Goal: Check status: Check status

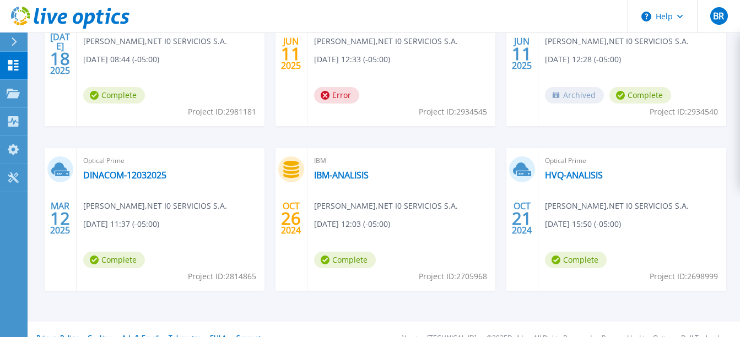
scroll to position [320, 0]
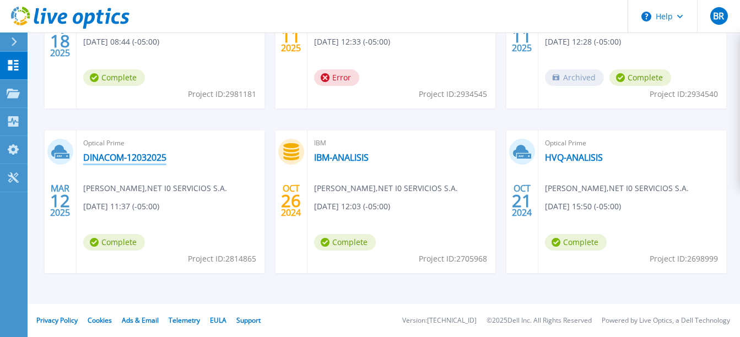
click at [127, 155] on link "DINACOM-12032025" at bounding box center [124, 157] width 83 height 11
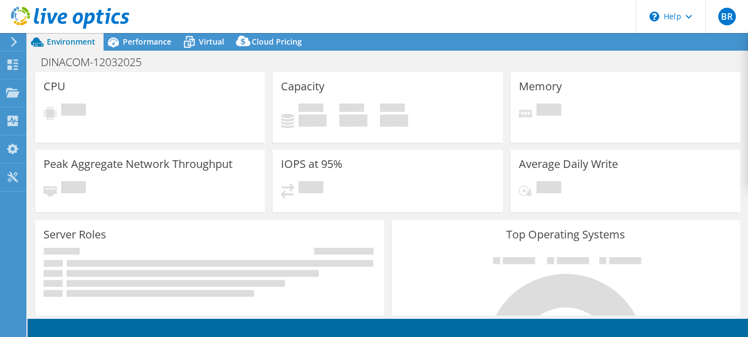
select select "USD"
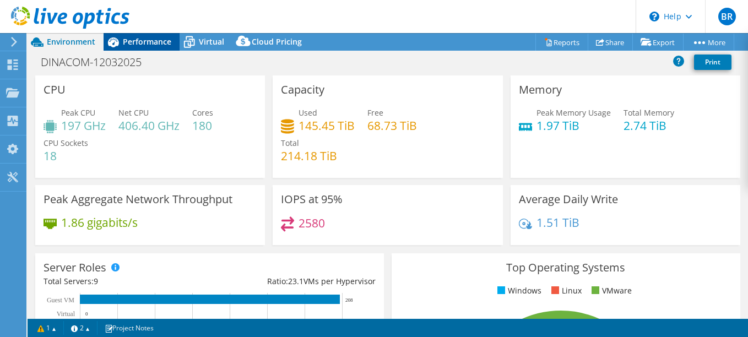
click at [144, 41] on span "Performance" at bounding box center [147, 41] width 48 height 10
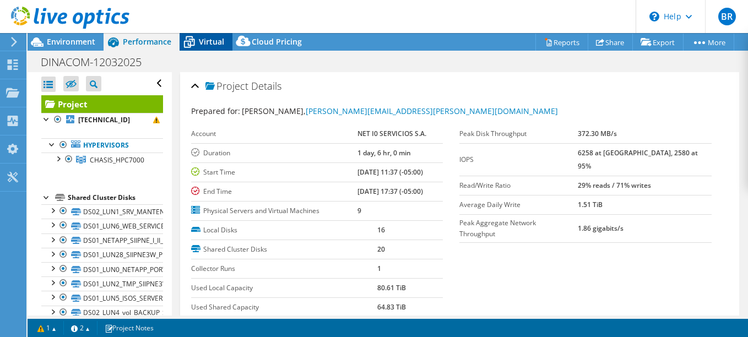
click at [204, 49] on div "Virtual" at bounding box center [206, 42] width 53 height 18
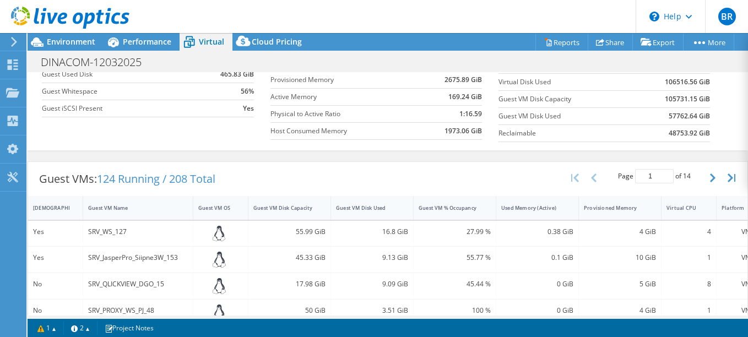
scroll to position [128, 0]
